Goal: Task Accomplishment & Management: Manage account settings

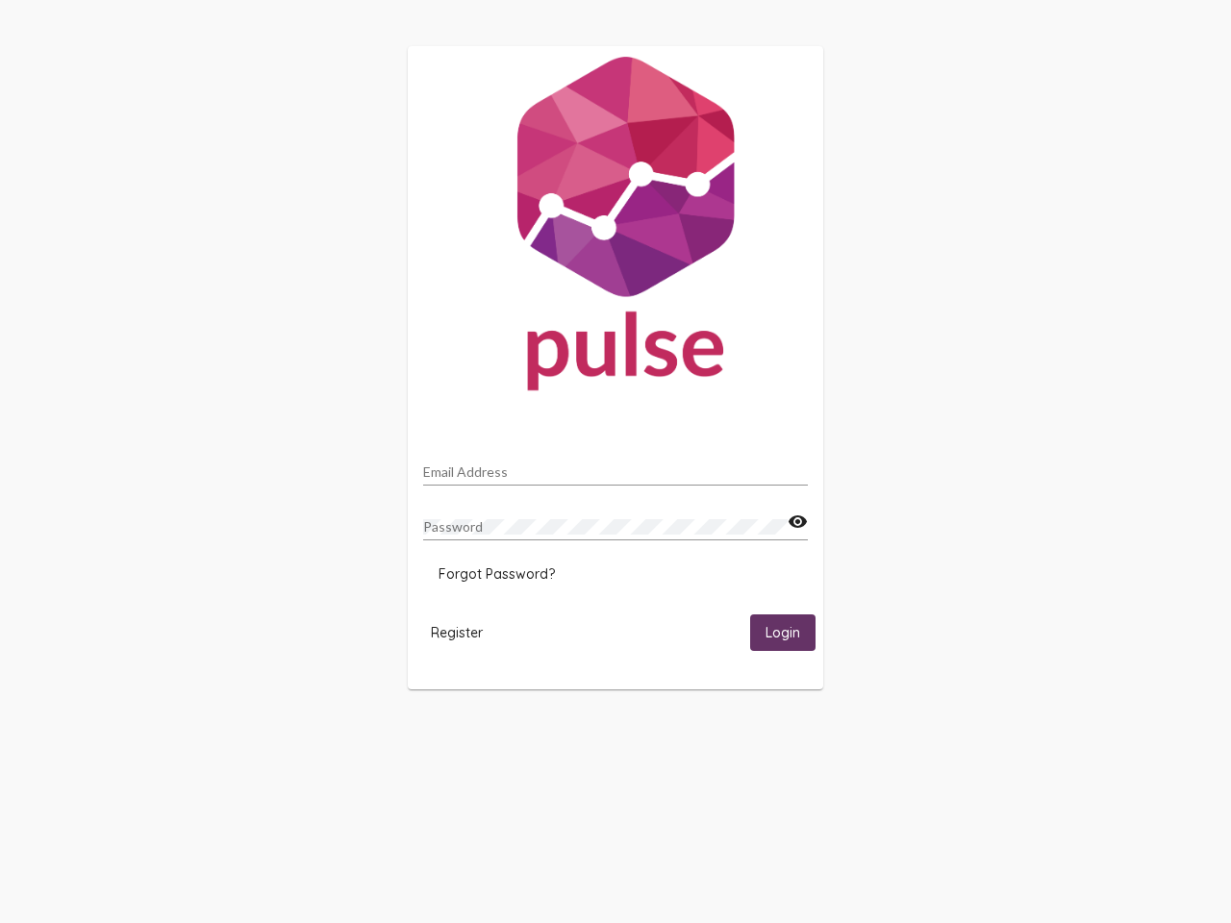
click at [616, 466] on input "Email Address" at bounding box center [615, 472] width 385 height 15
click at [797, 522] on mat-icon "visibility" at bounding box center [798, 522] width 20 height 23
click at [496, 574] on span "Forgot Password?" at bounding box center [497, 574] width 116 height 17
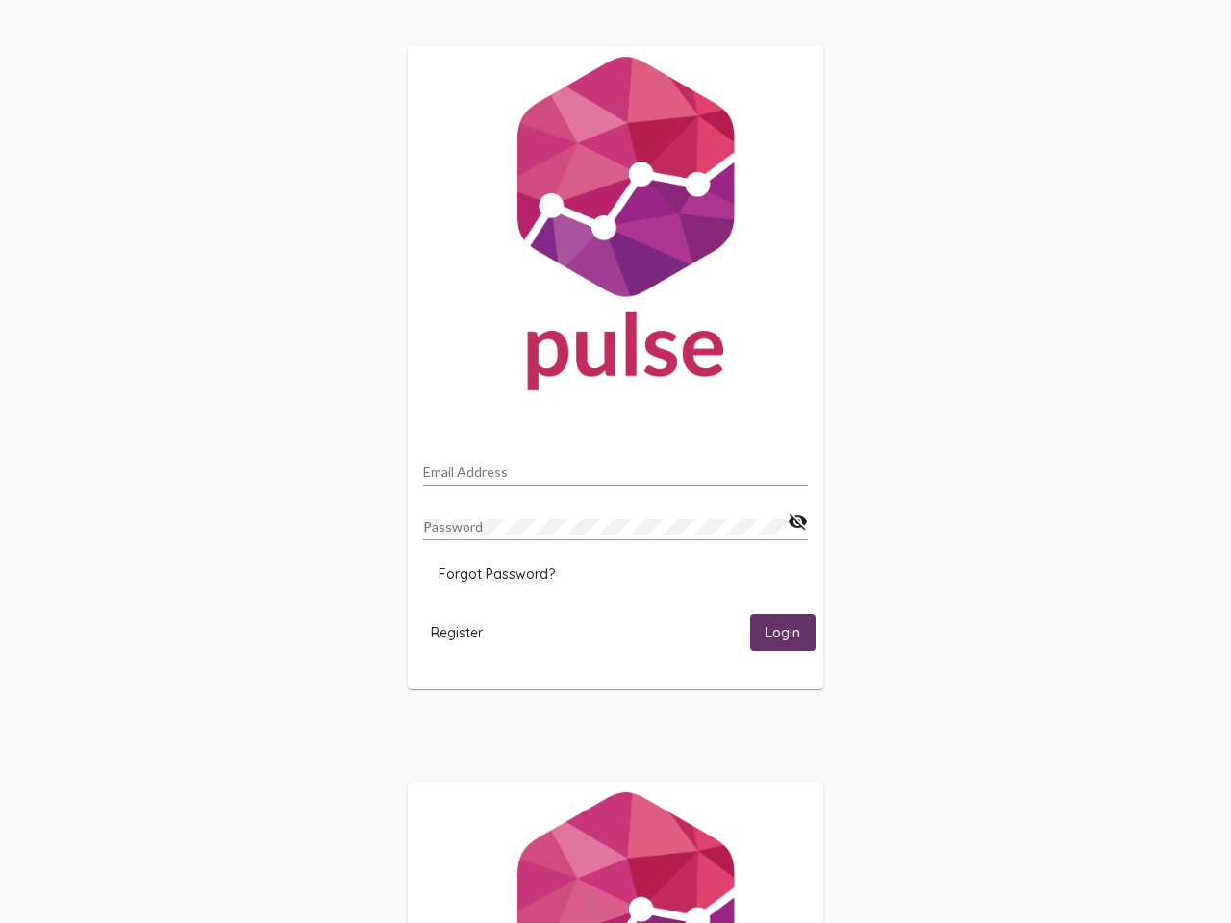
click at [457, 632] on span "Register" at bounding box center [457, 632] width 52 height 17
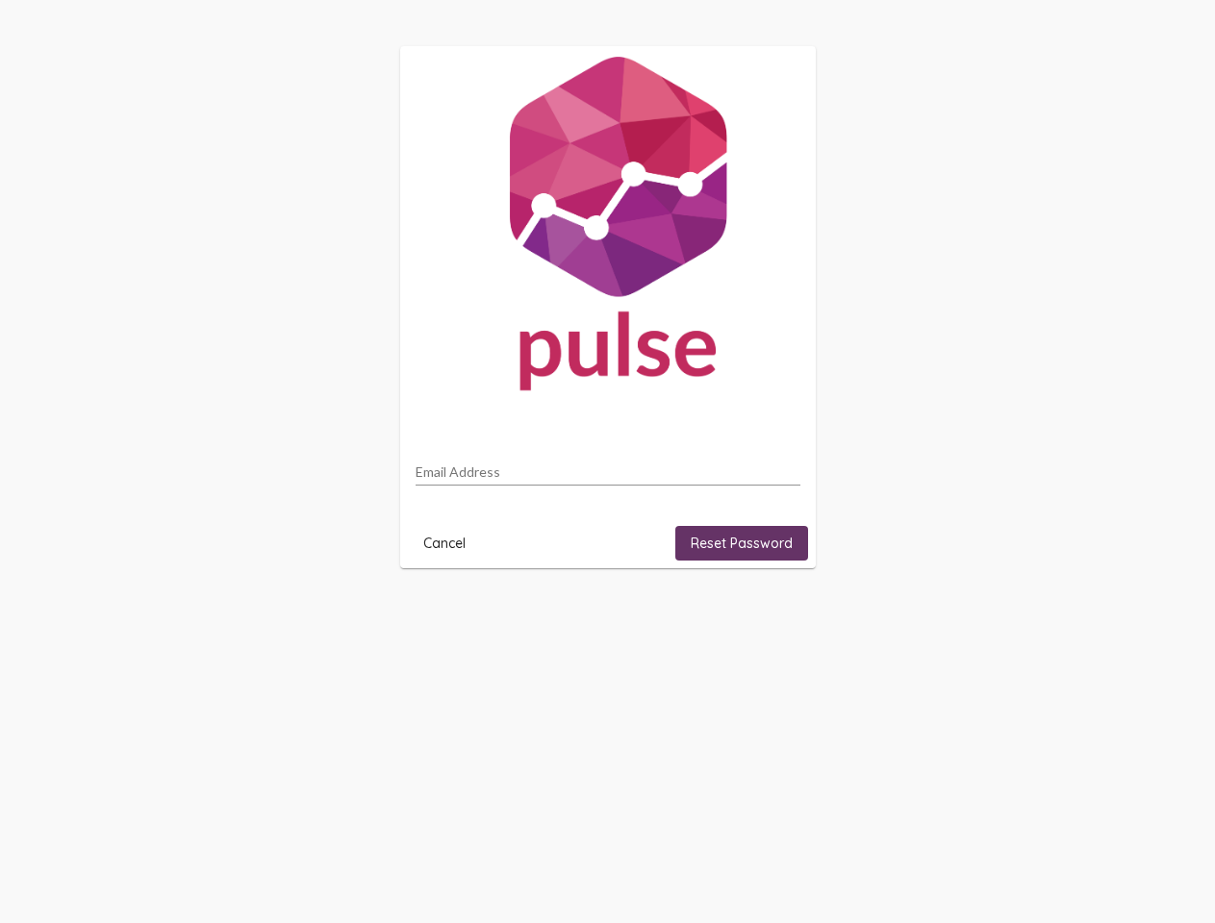
click at [783, 615] on html "Email Address Cancel Reset Password" at bounding box center [607, 307] width 1215 height 615
